Goal: Task Accomplishment & Management: Use online tool/utility

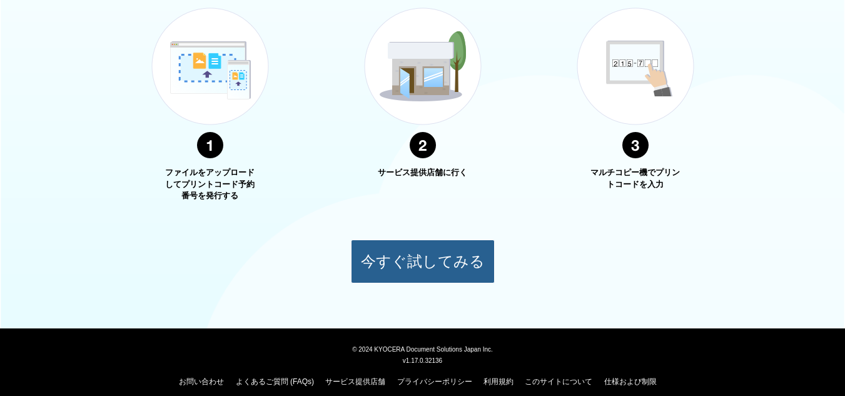
click at [445, 248] on button "今すぐ試してみる" at bounding box center [423, 262] width 144 height 44
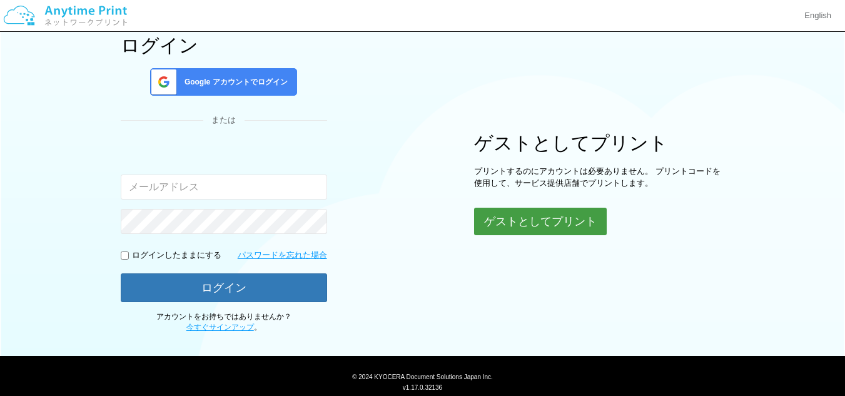
click at [544, 216] on button "ゲストとしてプリント" at bounding box center [540, 222] width 133 height 28
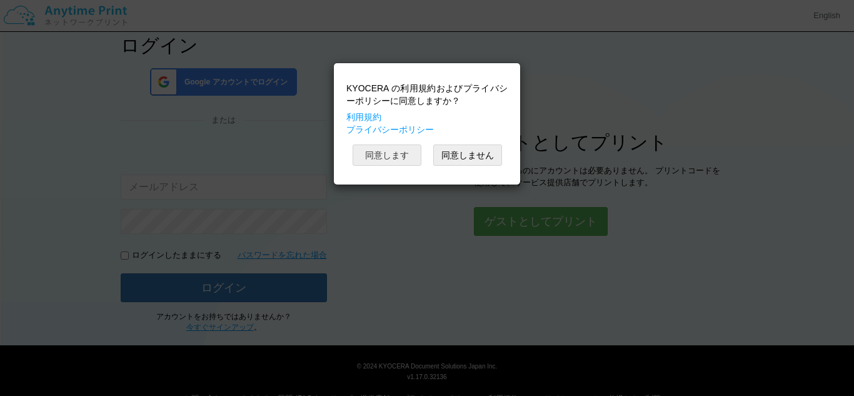
click at [383, 145] on button "同意します" at bounding box center [387, 154] width 69 height 21
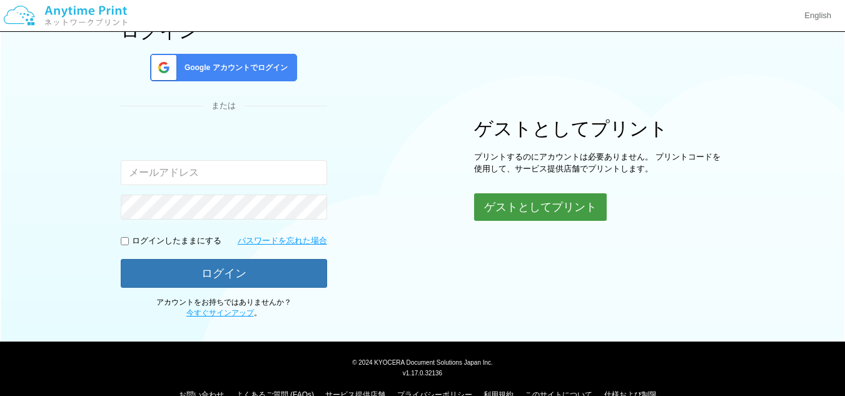
scroll to position [77, 0]
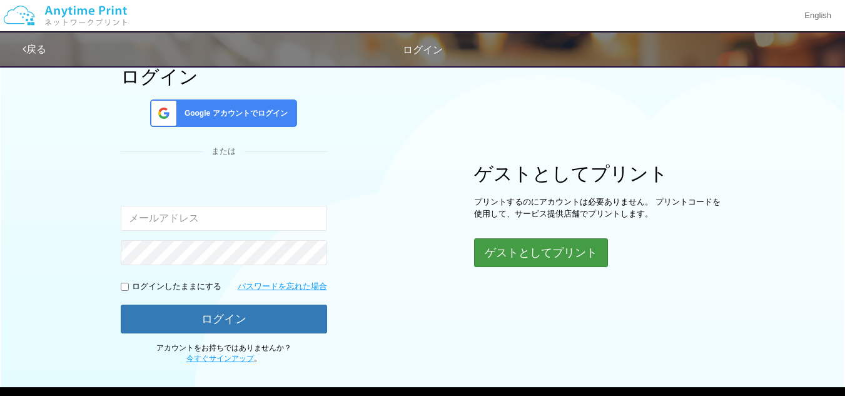
scroll to position [136, 0]
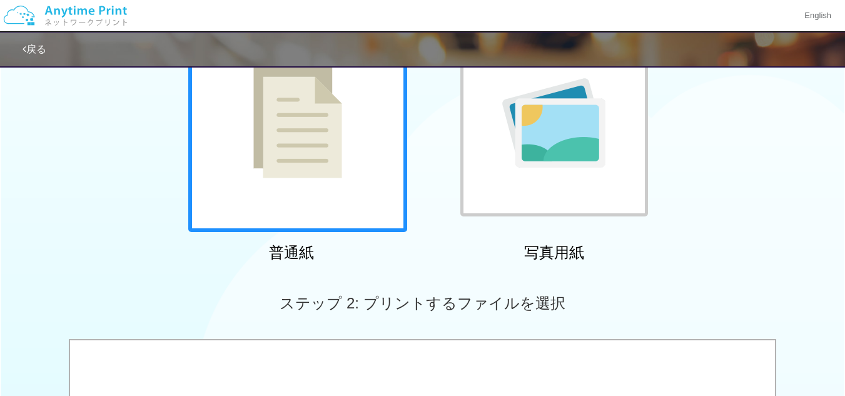
click at [551, 162] on img at bounding box center [553, 122] width 103 height 89
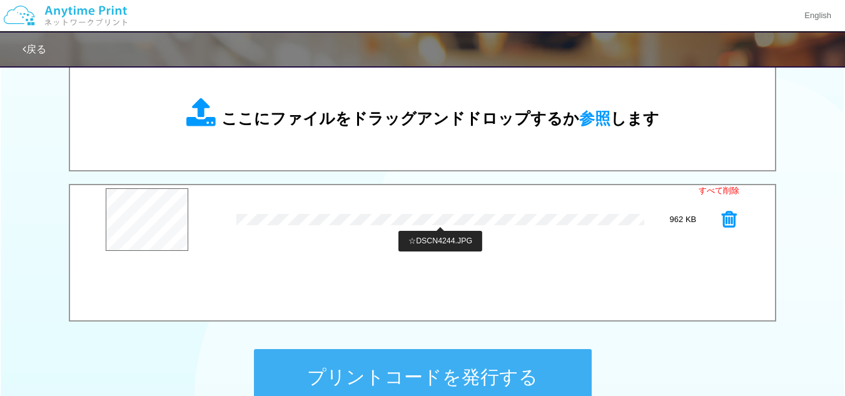
scroll to position [449, 0]
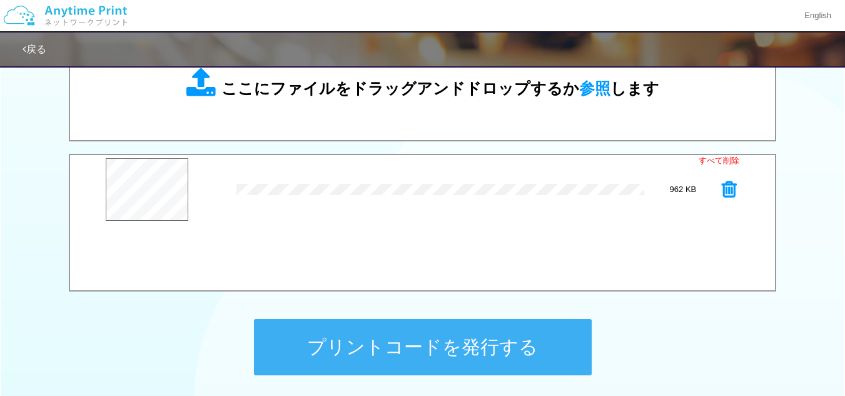
click at [493, 370] on button "プリントコードを発行する" at bounding box center [423, 347] width 338 height 56
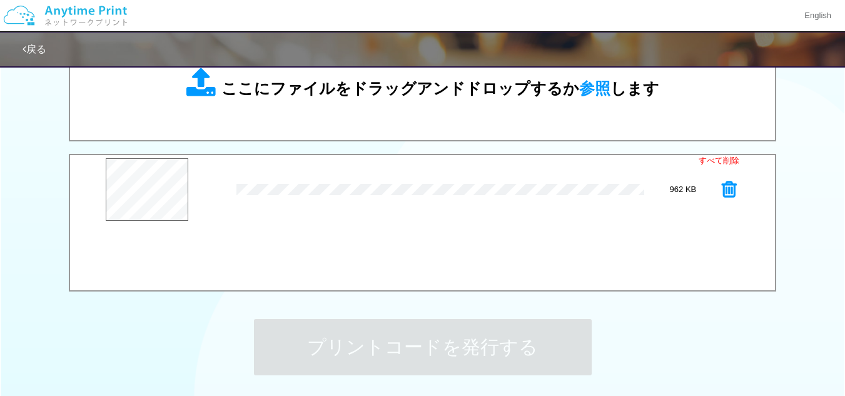
scroll to position [0, 0]
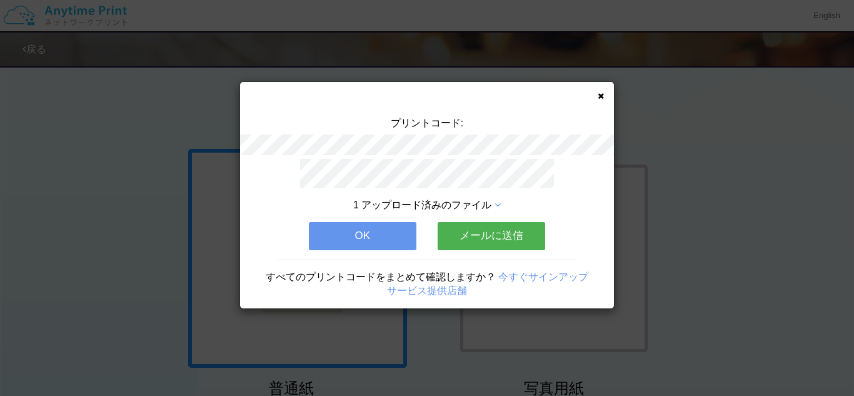
click at [511, 234] on button "メールに送信" at bounding box center [492, 236] width 108 height 28
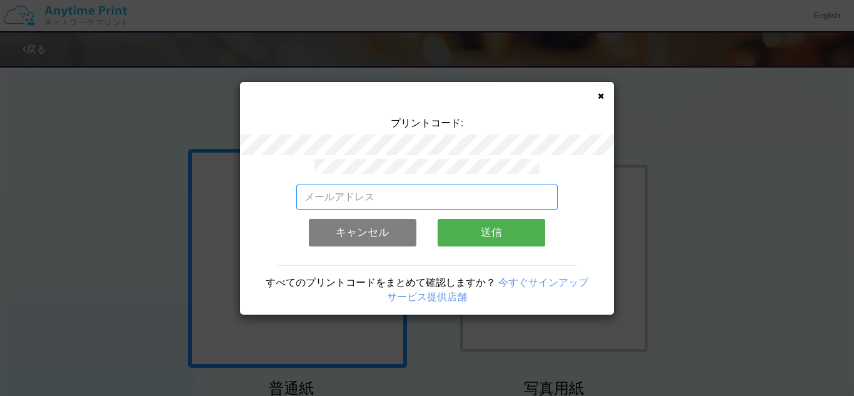
click at [372, 194] on input "email" at bounding box center [428, 197] width 262 height 25
type input "[EMAIL_ADDRESS][DOMAIN_NAME]"
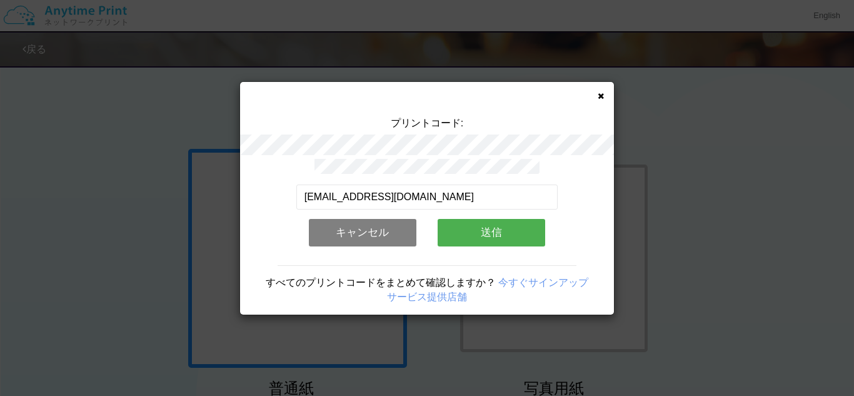
click at [483, 231] on button "送信" at bounding box center [492, 233] width 108 height 28
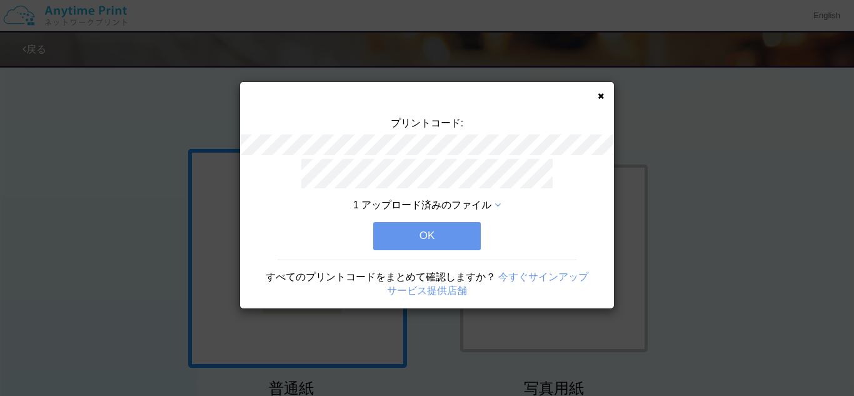
click at [459, 232] on button "OK" at bounding box center [427, 236] width 108 height 28
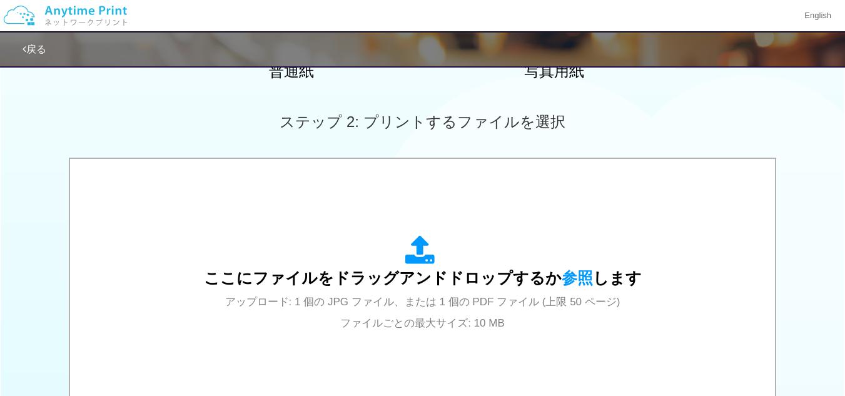
scroll to position [208, 0]
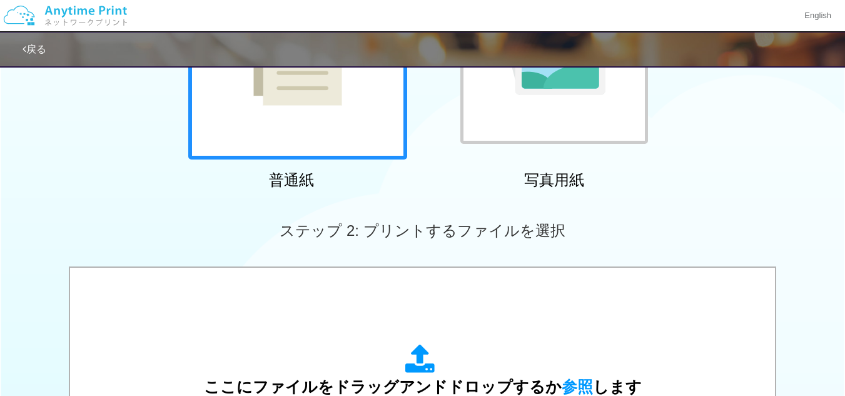
click at [548, 119] on div at bounding box center [554, 50] width 188 height 188
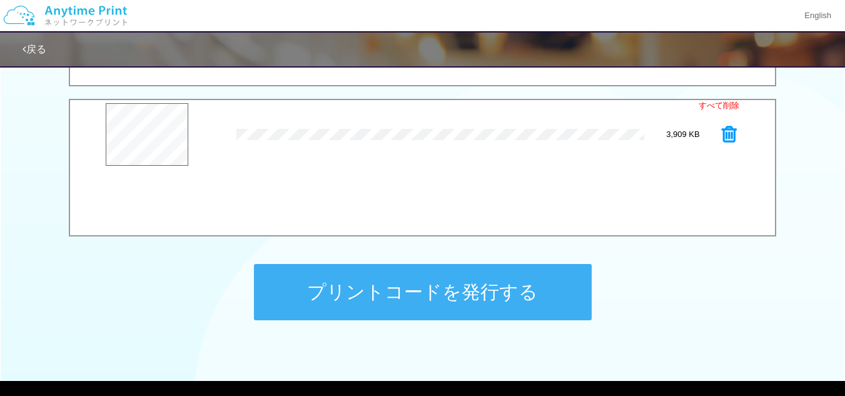
scroll to position [521, 0]
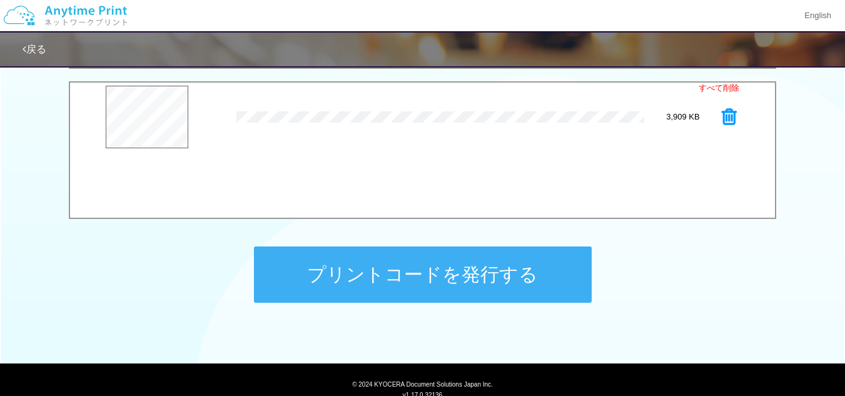
click at [451, 278] on button "プリントコードを発行する" at bounding box center [423, 274] width 338 height 56
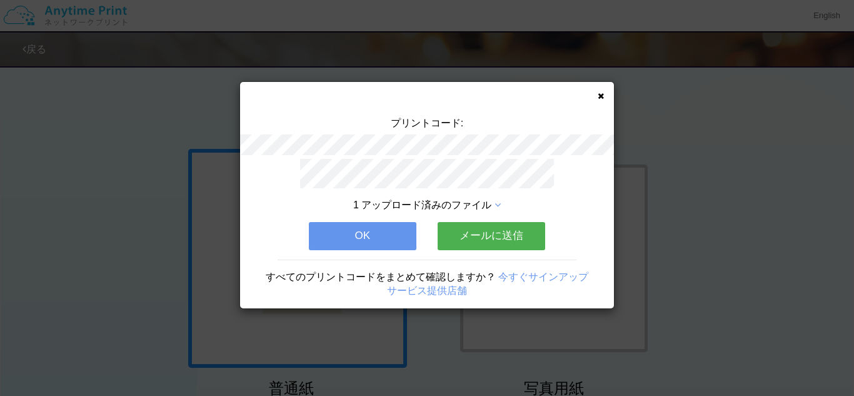
click at [497, 226] on button "メールに送信" at bounding box center [492, 236] width 108 height 28
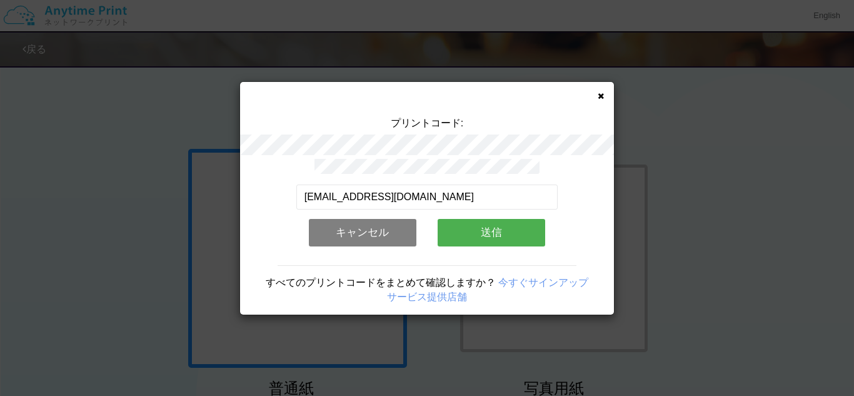
click at [481, 232] on button "送信" at bounding box center [492, 233] width 108 height 28
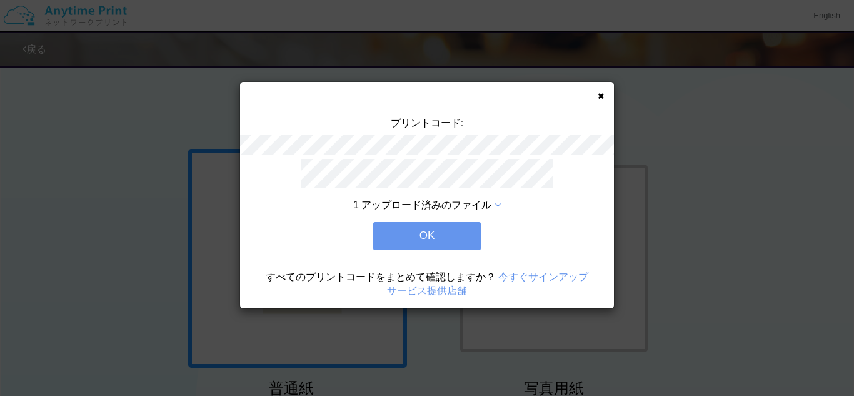
click at [454, 236] on button "OK" at bounding box center [427, 236] width 108 height 28
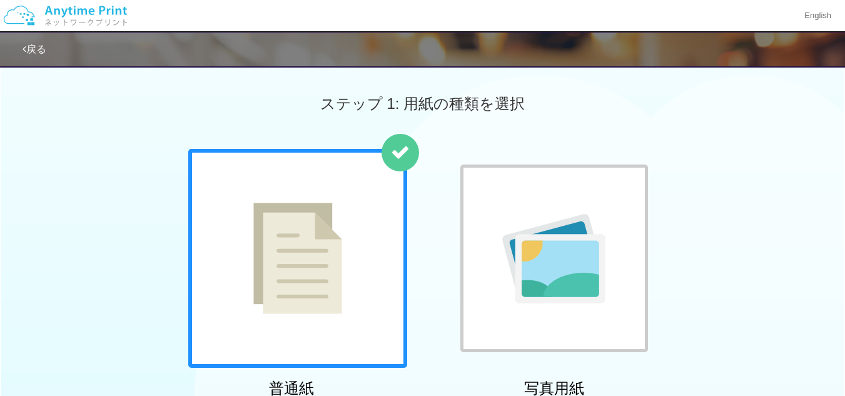
click at [600, 283] on img at bounding box center [553, 258] width 103 height 89
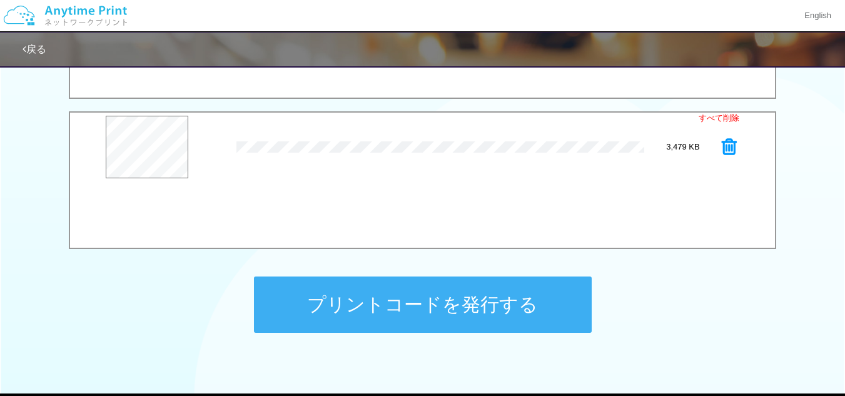
scroll to position [521, 0]
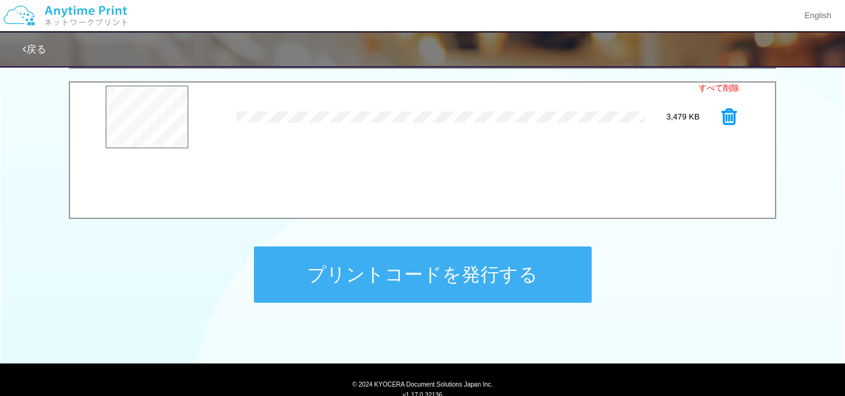
click at [324, 291] on button "プリントコードを発行する" at bounding box center [423, 274] width 338 height 56
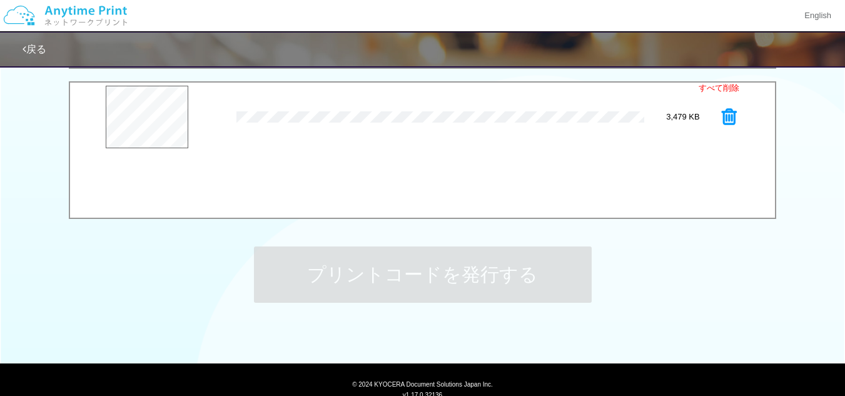
scroll to position [0, 0]
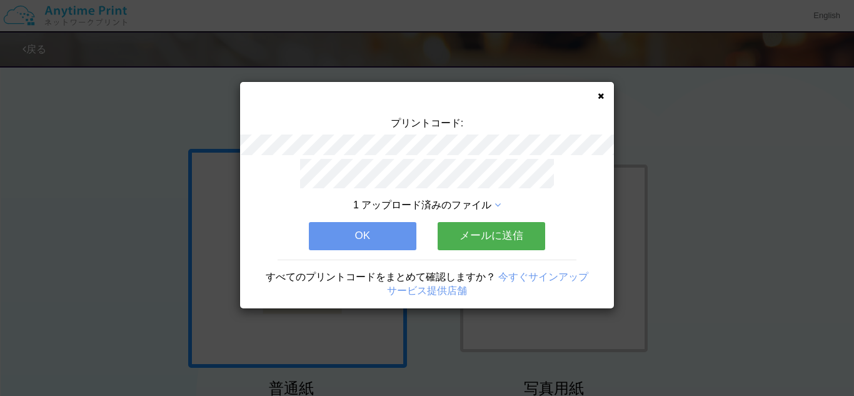
click at [497, 227] on button "メールに送信" at bounding box center [492, 236] width 108 height 28
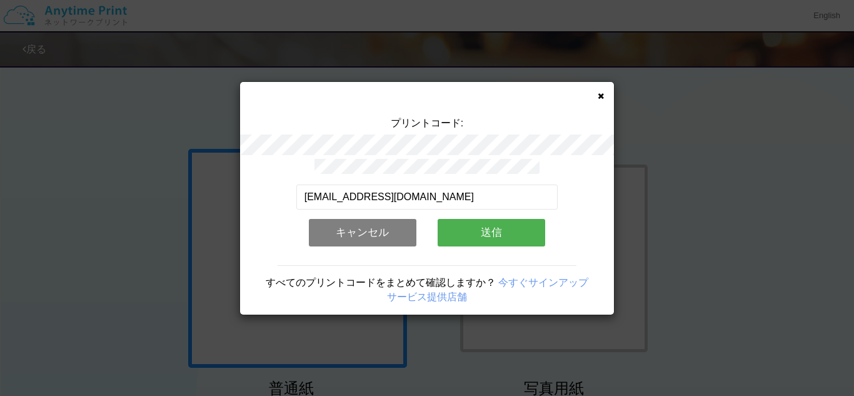
click at [497, 227] on button "送信" at bounding box center [492, 233] width 108 height 28
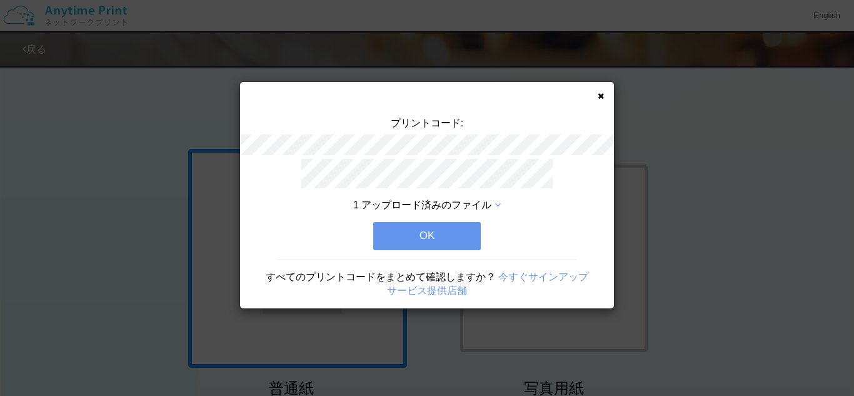
click at [456, 235] on button "OK" at bounding box center [427, 236] width 108 height 28
